Goal: Information Seeking & Learning: Learn about a topic

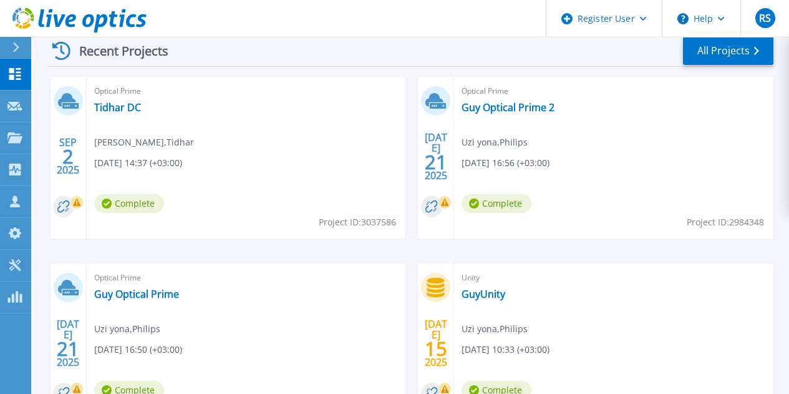
scroll to position [405, 0]
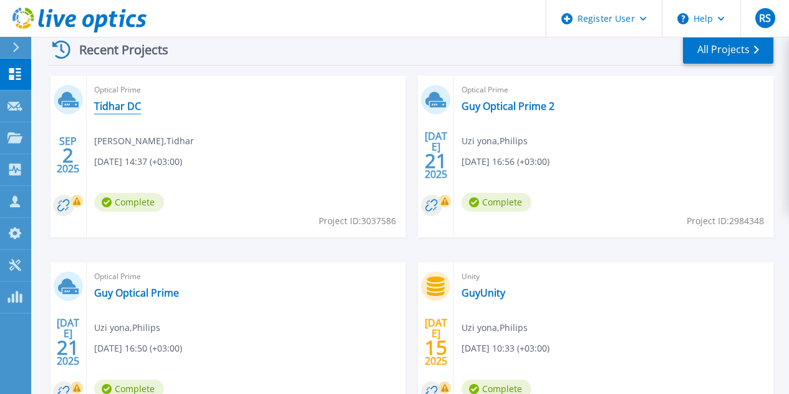
click at [130, 105] on link "Tidhar DC" at bounding box center [117, 106] width 47 height 12
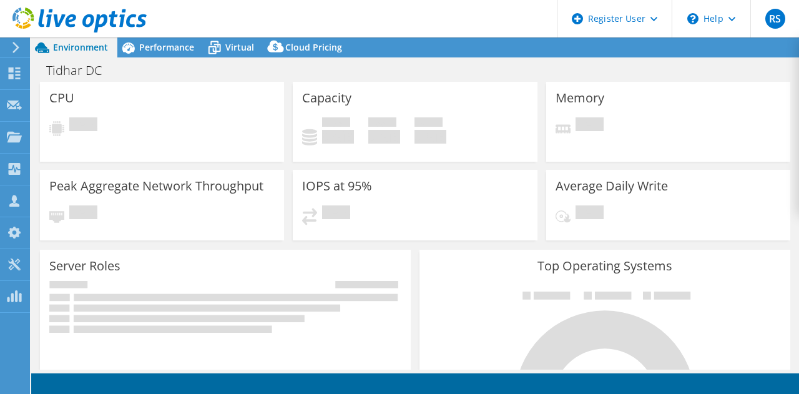
select select "USD"
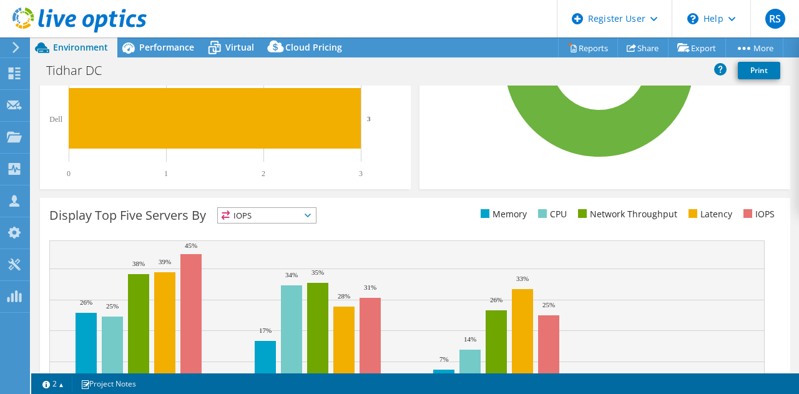
scroll to position [396, 0]
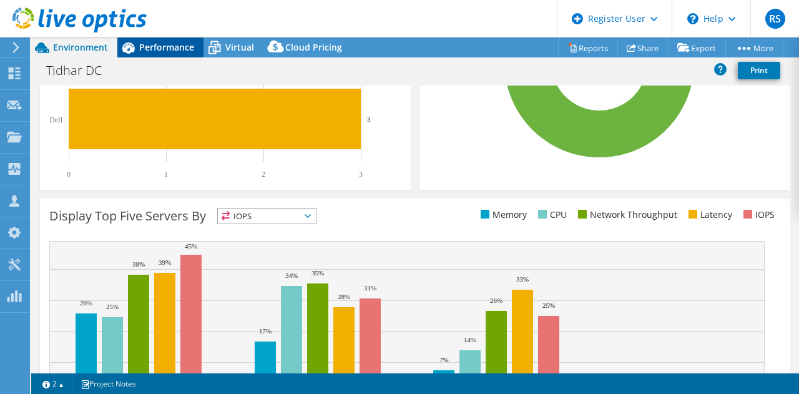
click at [164, 51] on span "Performance" at bounding box center [166, 47] width 55 height 12
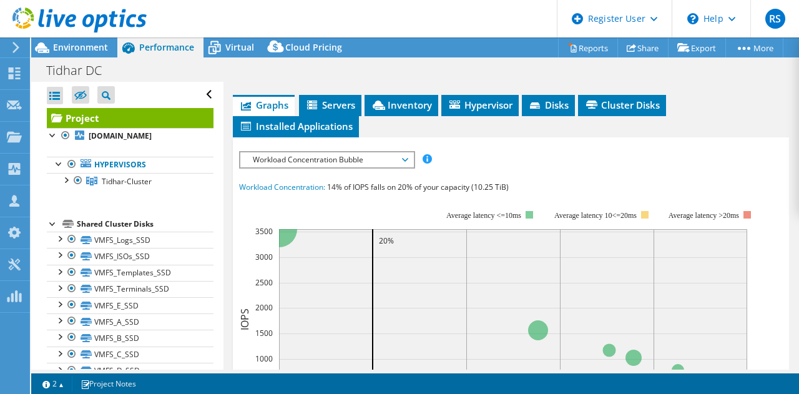
scroll to position [318, 0]
click at [271, 167] on span "Workload Concentration Bubble" at bounding box center [326, 159] width 160 height 15
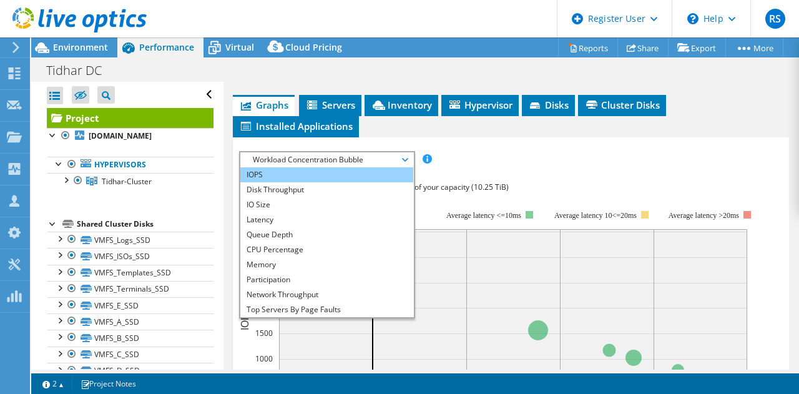
click at [282, 182] on li "IOPS" at bounding box center [326, 174] width 173 height 15
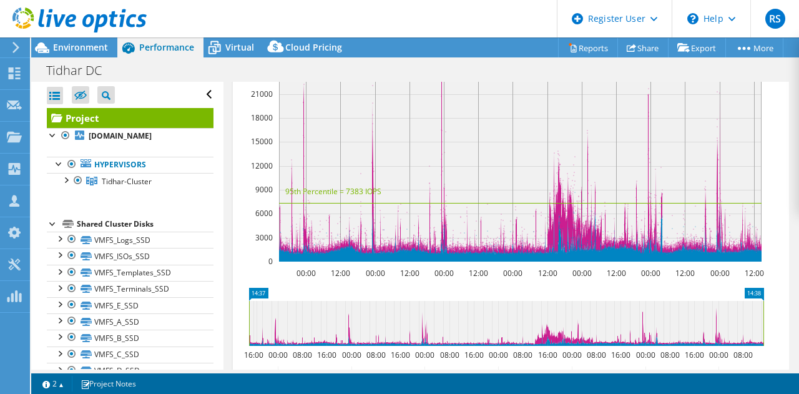
scroll to position [447, 0]
